Goal: Task Accomplishment & Management: Manage account settings

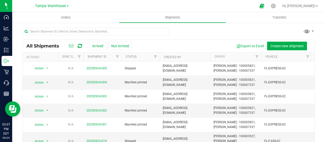
click at [45, 2] on div "Tampa Warehouse" at bounding box center [52, 6] width 74 height 8
click at [43, 5] on span "Tampa Warehouse" at bounding box center [50, 6] width 31 height 5
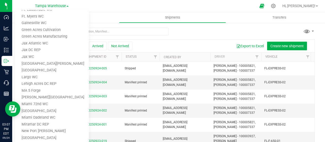
scroll to position [90, 0]
click at [28, 84] on link "Lehigh Acres DC REP" at bounding box center [52, 83] width 74 height 7
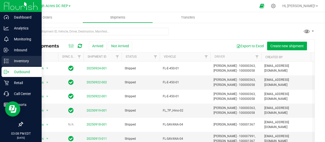
click at [7, 62] on icon at bounding box center [6, 60] width 5 height 5
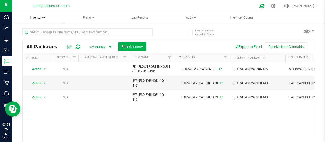
click at [37, 18] on span "Inventory" at bounding box center [37, 17] width 51 height 5
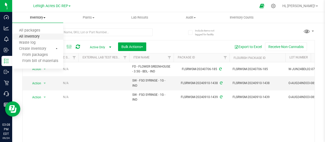
click at [29, 36] on span "All inventory" at bounding box center [29, 37] width 34 height 4
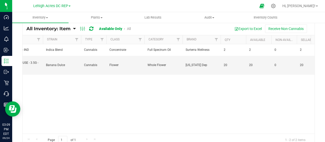
scroll to position [0, 125]
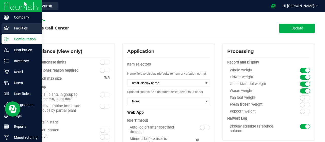
click at [6, 27] on icon at bounding box center [6, 28] width 5 height 5
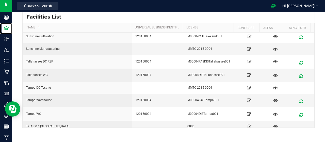
scroll to position [676, 0]
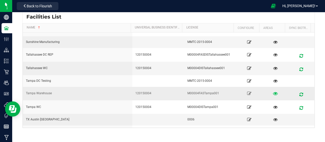
click at [273, 92] on icon at bounding box center [275, 94] width 5 height 4
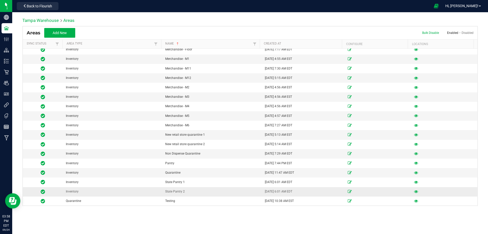
scroll to position [136, 0]
click at [42, 19] on link "Tampa Warehouse" at bounding box center [40, 20] width 36 height 5
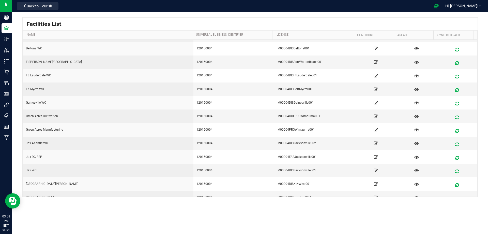
scroll to position [178, 0]
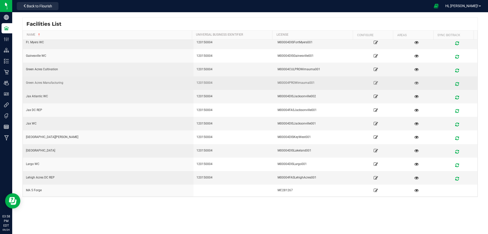
click at [39, 82] on div "Green Acres Manufacturing" at bounding box center [108, 82] width 164 height 5
click at [325, 82] on icon at bounding box center [416, 83] width 5 height 4
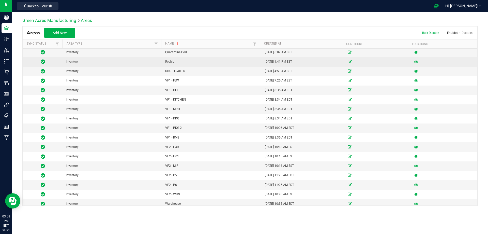
scroll to position [259, 0]
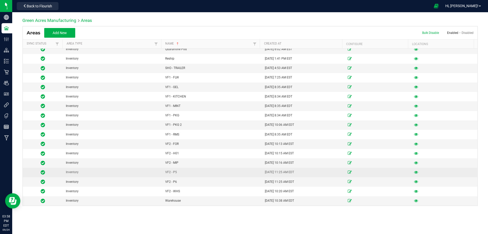
click at [325, 142] on icon at bounding box center [416, 171] width 4 height 3
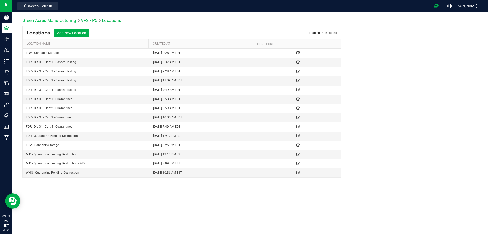
click at [35, 21] on link "Green Acres Manufacturing" at bounding box center [49, 20] width 54 height 5
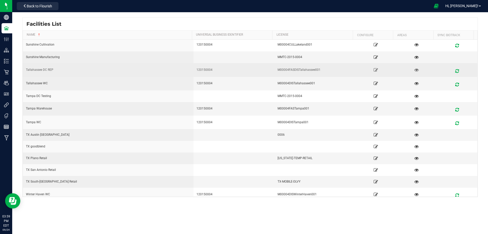
scroll to position [686, 0]
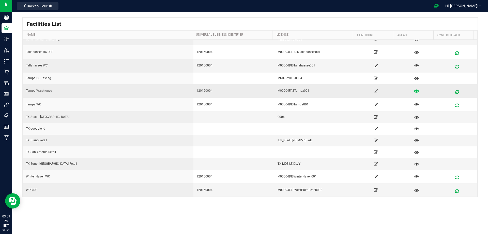
click at [325, 90] on icon at bounding box center [416, 91] width 5 height 4
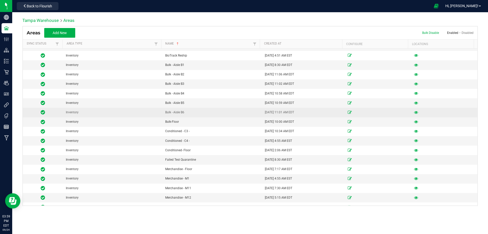
scroll to position [25, 0]
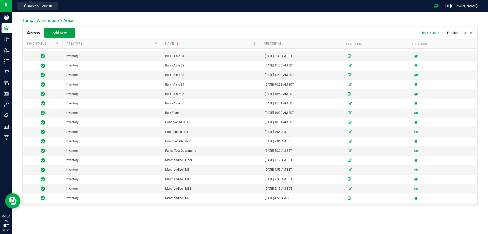
click at [59, 33] on span "Add New" at bounding box center [60, 33] width 14 height 4
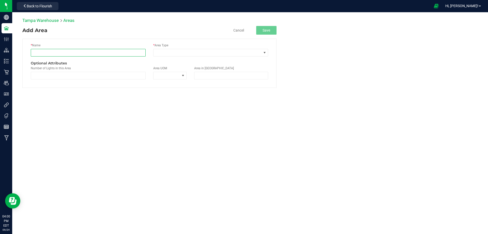
click at [50, 52] on input "text" at bounding box center [88, 53] width 115 height 8
paste input "Quarantine Pending Destruction"
type input "Quarantine Pending Destruction"
click at [166, 54] on span at bounding box center [208, 52] width 108 height 7
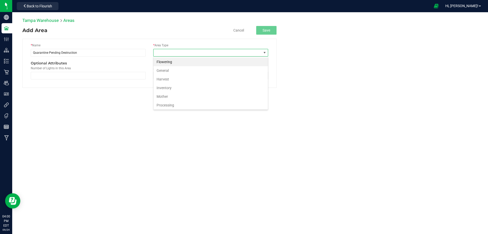
scroll to position [8, 115]
click at [163, 88] on li "Inventory" at bounding box center [211, 87] width 114 height 9
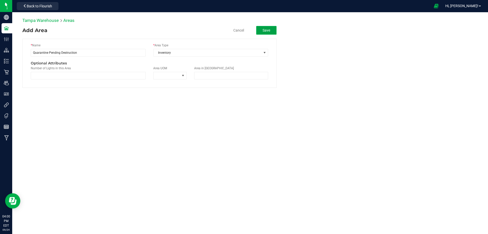
click at [265, 31] on button "Save" at bounding box center [266, 30] width 20 height 9
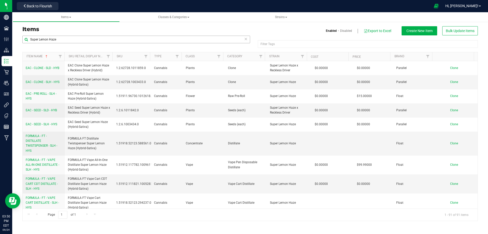
scroll to position [1015, 0]
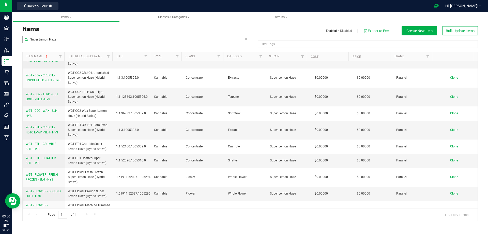
drag, startPoint x: 64, startPoint y: 38, endPoint x: 30, endPoint y: 41, distance: 33.7
click at [30, 41] on input "Super Lemon Haze" at bounding box center [136, 40] width 228 height 8
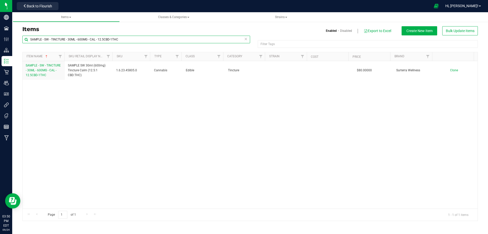
click at [31, 41] on input "SAMPLE - SW - TINCTURE - 30ML - 600MG - CAL - 12.5CBD-1THC" at bounding box center [136, 40] width 228 height 8
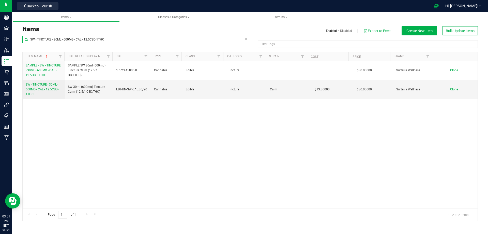
type input "SW - TINCTURE - 30ML - 600MG - CAL - 12.5CBD-1THC"
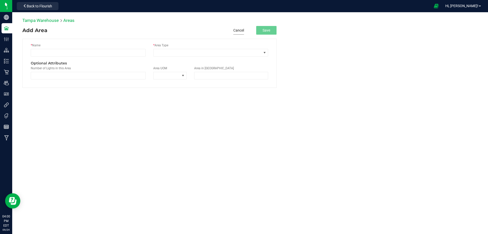
click at [236, 31] on button "Cancel" at bounding box center [238, 30] width 11 height 9
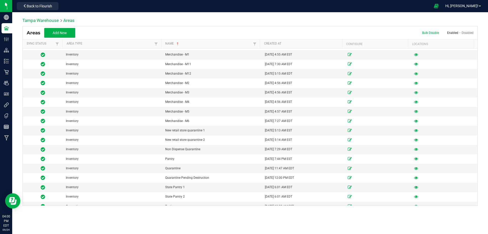
scroll to position [146, 0]
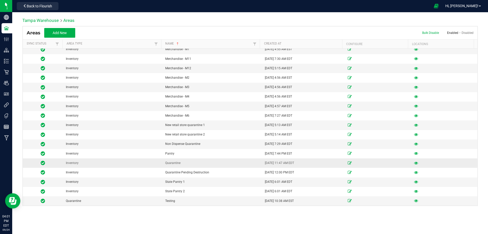
click at [414, 162] on icon at bounding box center [416, 162] width 4 height 3
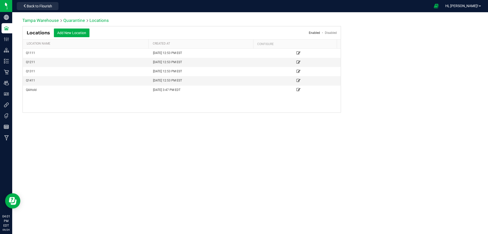
click at [77, 20] on link "Quarantine" at bounding box center [74, 20] width 22 height 5
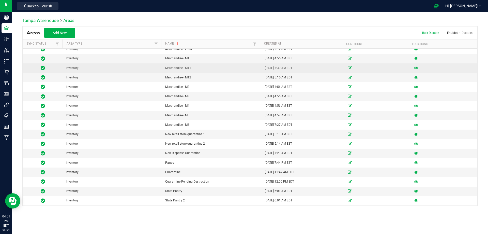
scroll to position [146, 0]
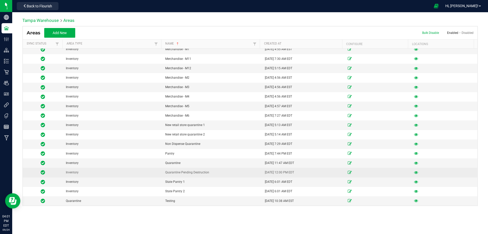
click at [414, 172] on icon at bounding box center [416, 172] width 4 height 3
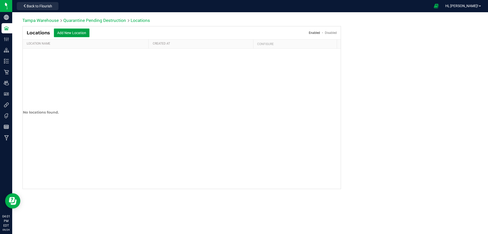
click at [67, 31] on button "Add New Location" at bounding box center [72, 32] width 36 height 9
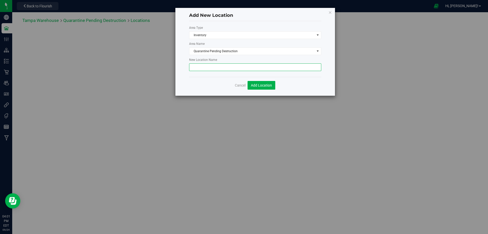
click at [196, 66] on input "text" at bounding box center [255, 67] width 132 height 8
type input "D1"
click at [259, 87] on span "Add Location" at bounding box center [261, 85] width 21 height 4
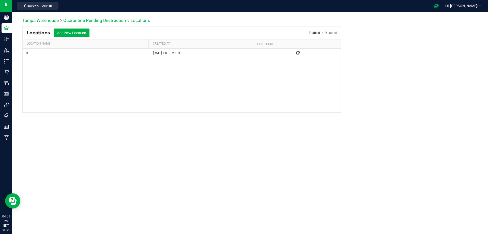
click at [80, 21] on link "Quarantine Pending Destruction" at bounding box center [94, 20] width 63 height 5
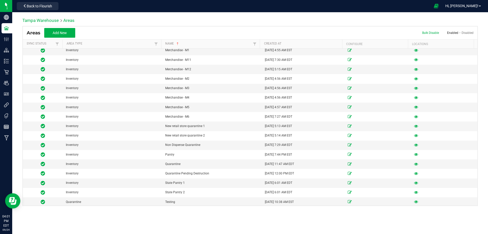
scroll to position [146, 0]
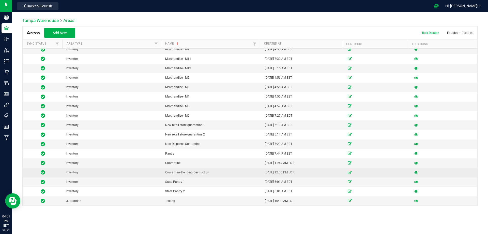
click at [348, 171] on icon at bounding box center [350, 172] width 4 height 3
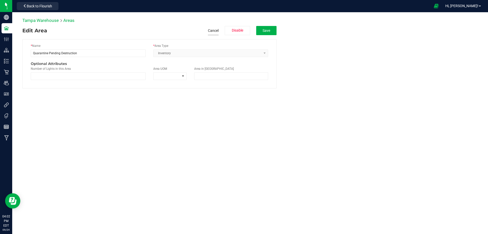
click at [210, 30] on button "Cancel" at bounding box center [213, 30] width 11 height 9
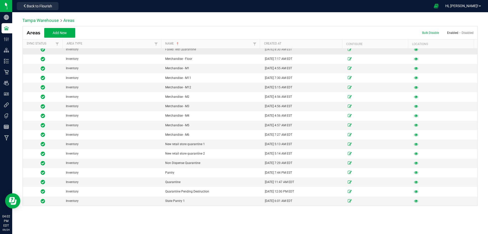
scroll to position [127, 0]
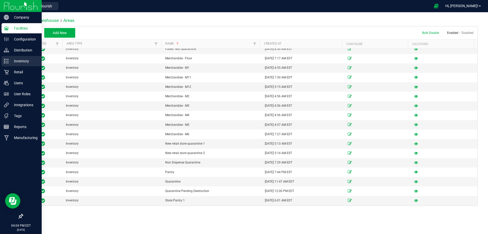
click at [19, 61] on p "Inventory" at bounding box center [24, 61] width 31 height 6
